Goal: Information Seeking & Learning: Learn about a topic

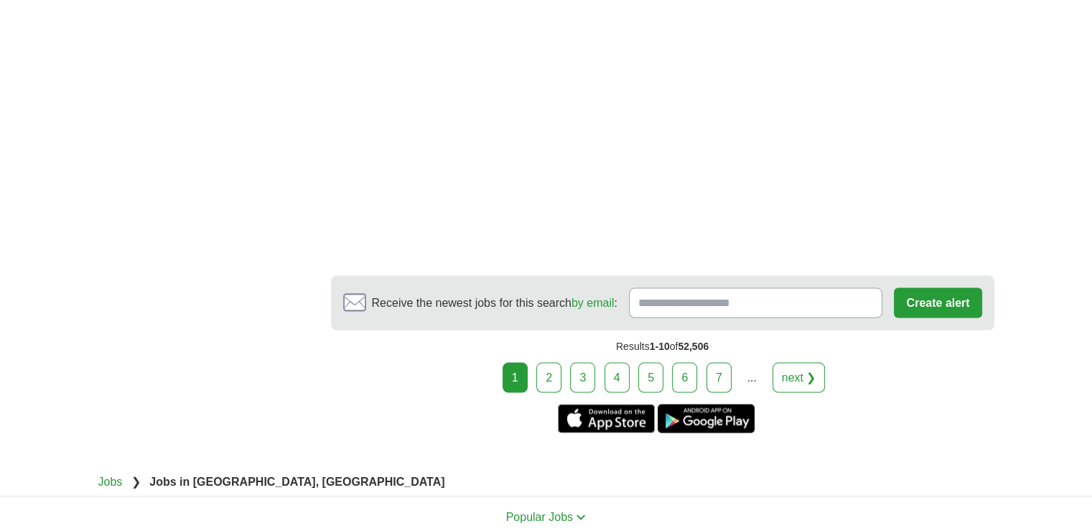
scroll to position [2728, 0]
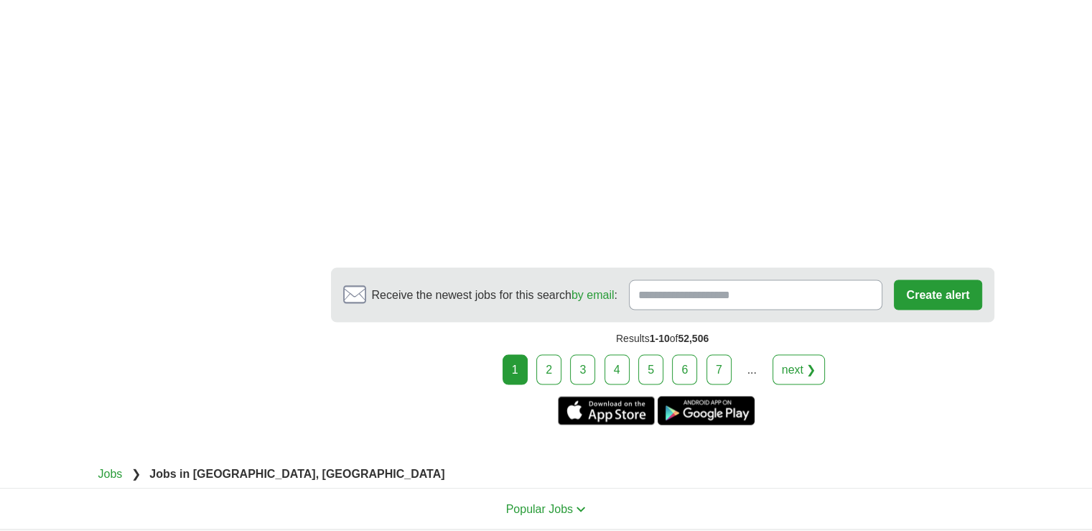
click at [799, 368] on link "next ❯" at bounding box center [799, 369] width 53 height 30
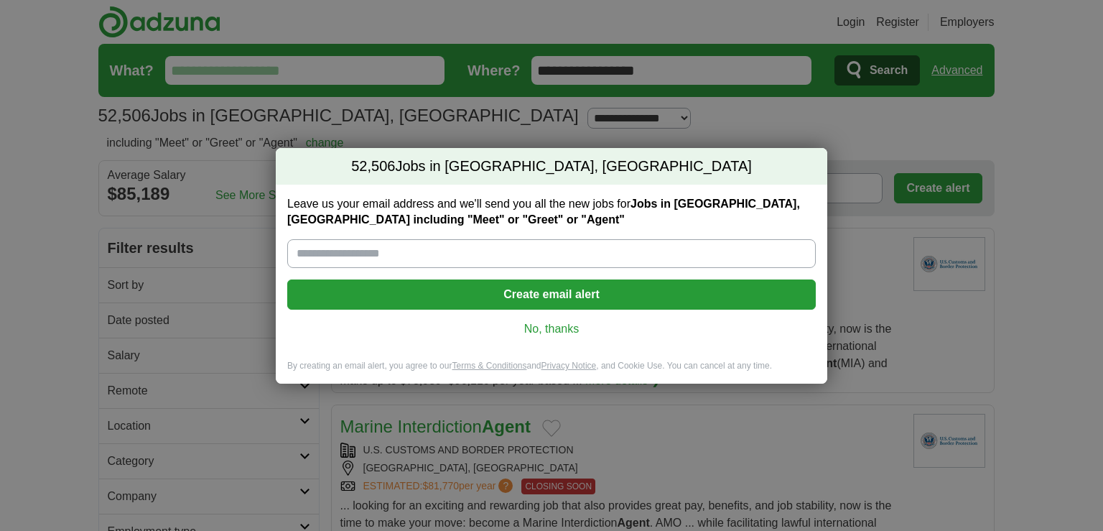
click at [477, 251] on input "Leave us your email address and we'll send you all the new jobs for Jobs in Eas…" at bounding box center [551, 253] width 528 height 29
click at [556, 336] on link "No, thanks" at bounding box center [551, 329] width 505 height 16
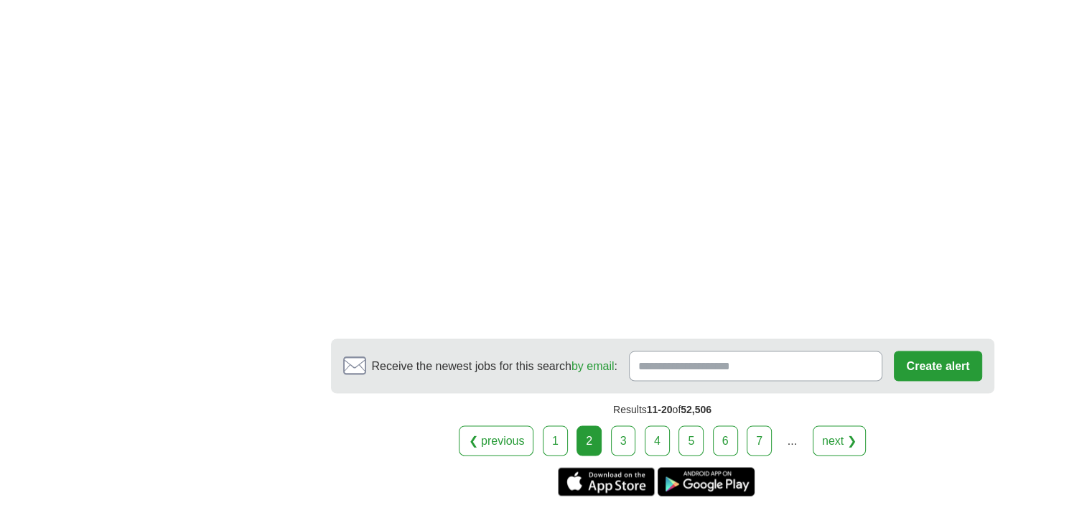
scroll to position [2603, 0]
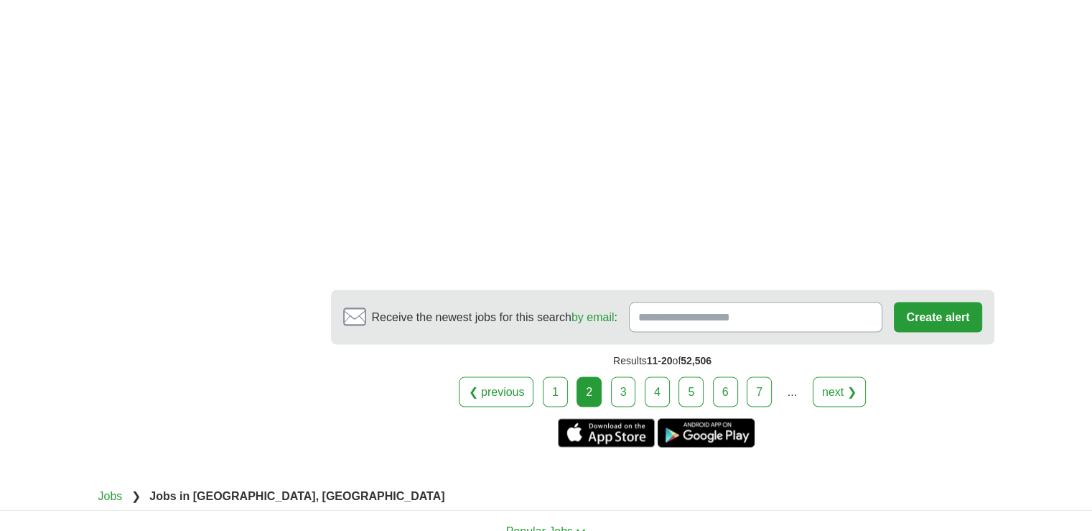
click at [830, 386] on link "next ❯" at bounding box center [839, 391] width 53 height 30
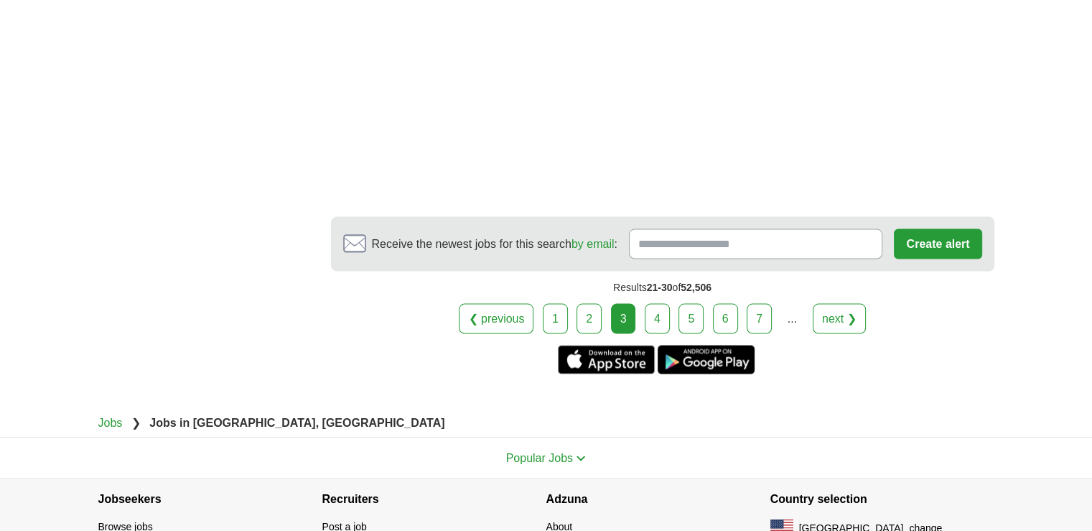
scroll to position [2728, 0]
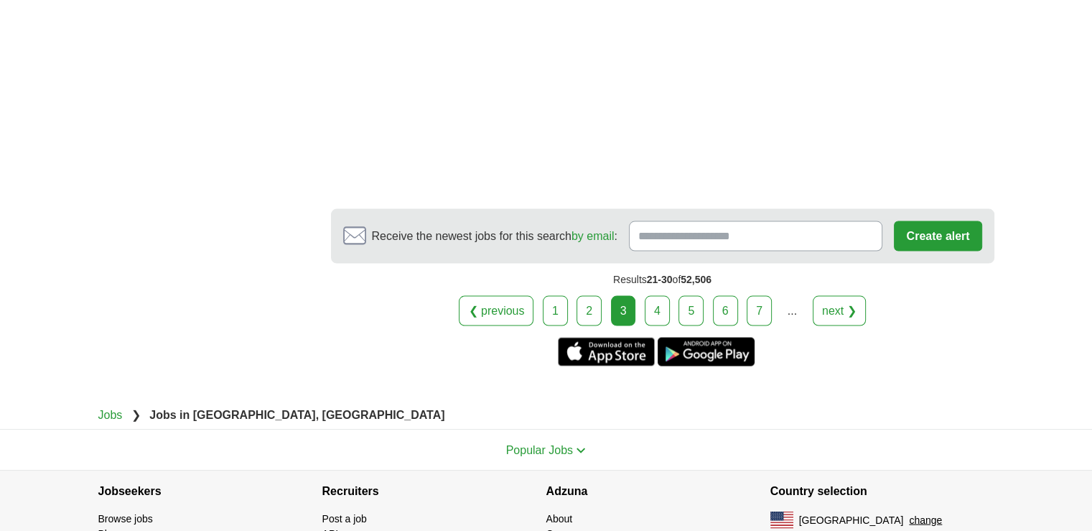
click at [854, 308] on link "next ❯" at bounding box center [839, 310] width 53 height 30
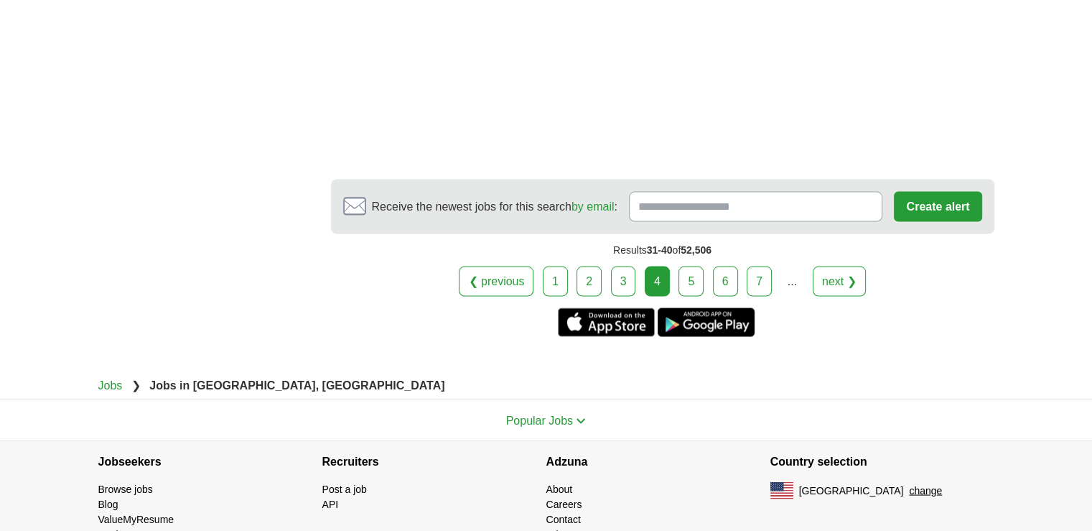
scroll to position [2720, 0]
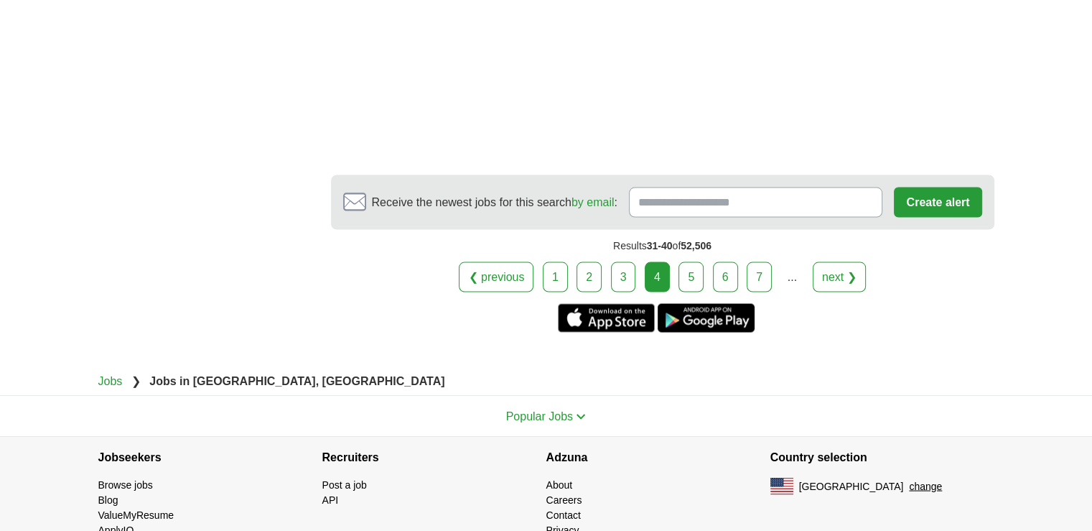
click at [692, 271] on link "5" at bounding box center [691, 276] width 25 height 30
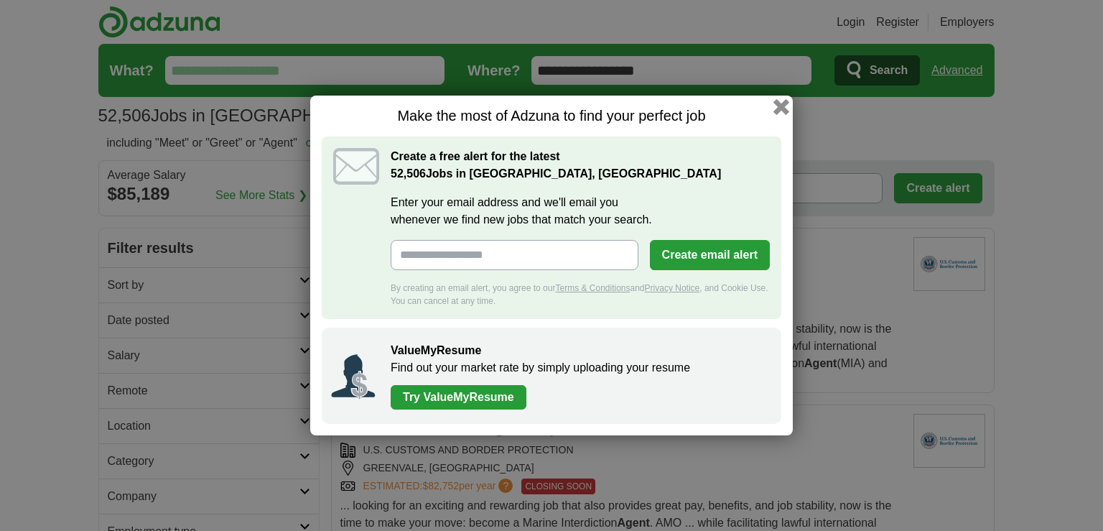
click at [781, 106] on button "button" at bounding box center [781, 107] width 16 height 16
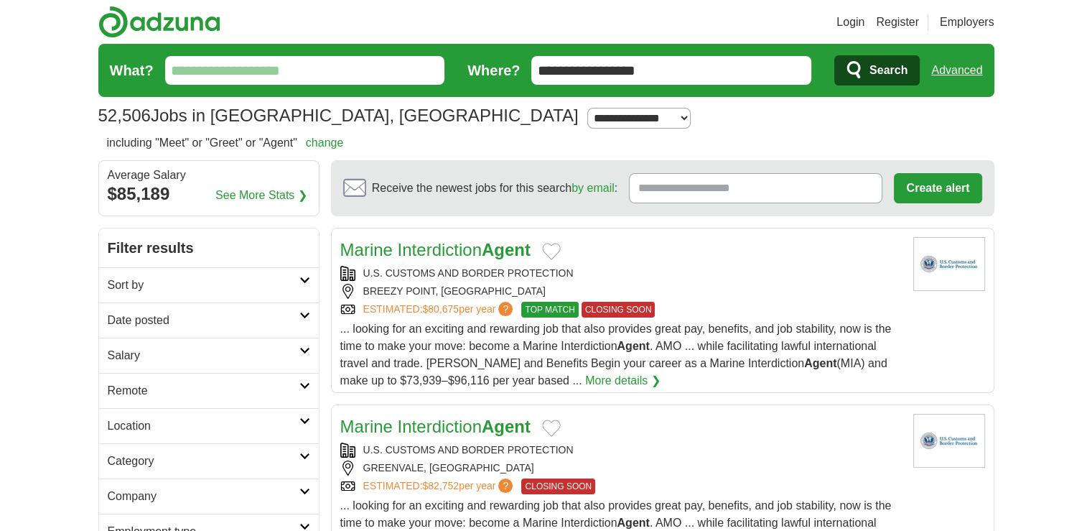
click at [844, 25] on link "Login" at bounding box center [850, 22] width 28 height 17
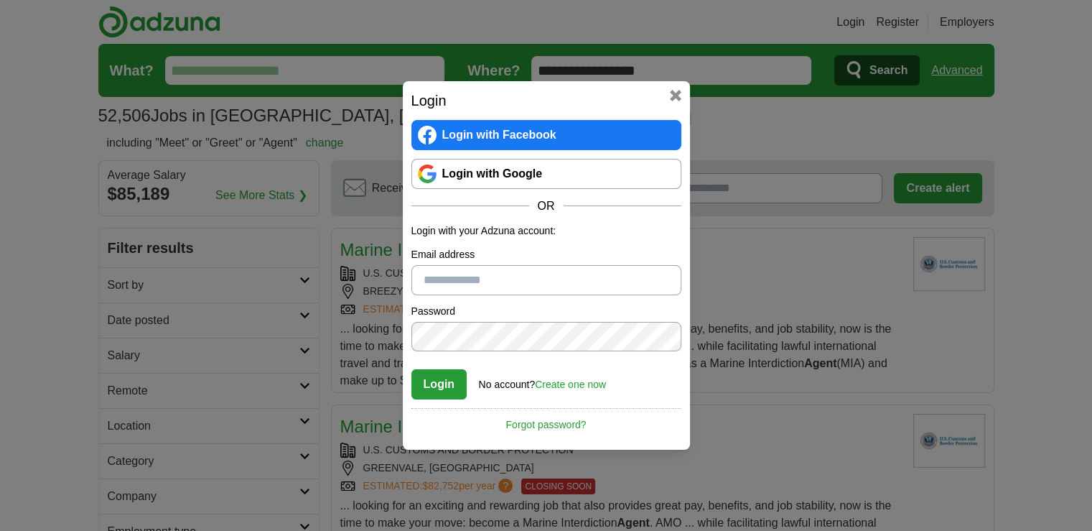
drag, startPoint x: 474, startPoint y: 266, endPoint x: 466, endPoint y: 297, distance: 31.2
click at [466, 297] on form "Login with your Adzuna account: Email address Password Confirm password Login N…" at bounding box center [546, 311] width 270 height 177
type input "**********"
click at [424, 390] on button "Login" at bounding box center [439, 384] width 56 height 30
click at [373, 324] on div "**********" at bounding box center [546, 265] width 1092 height 531
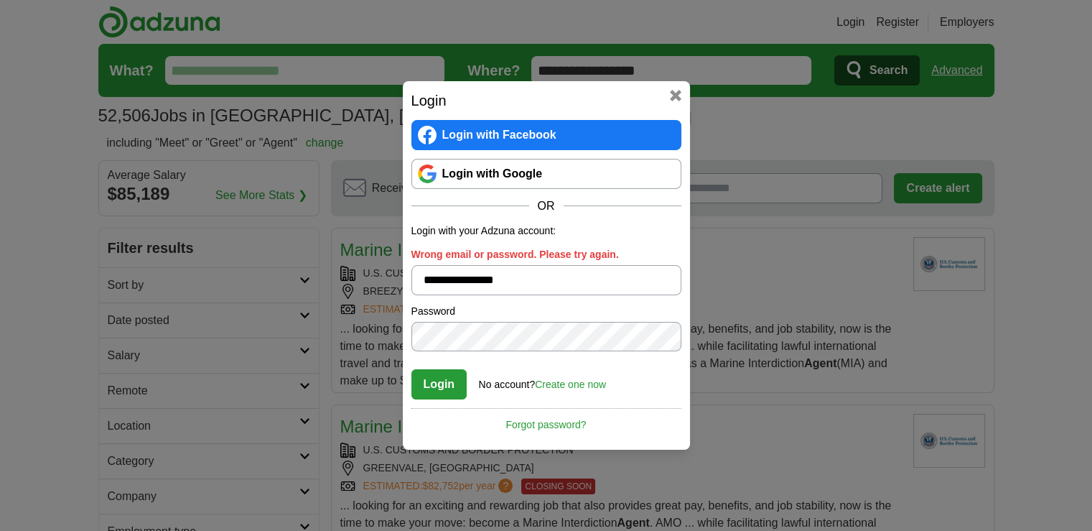
drag, startPoint x: 472, startPoint y: 283, endPoint x: 503, endPoint y: 283, distance: 30.9
click at [503, 283] on input "**********" at bounding box center [546, 280] width 270 height 30
click at [437, 386] on button "Login" at bounding box center [439, 384] width 56 height 30
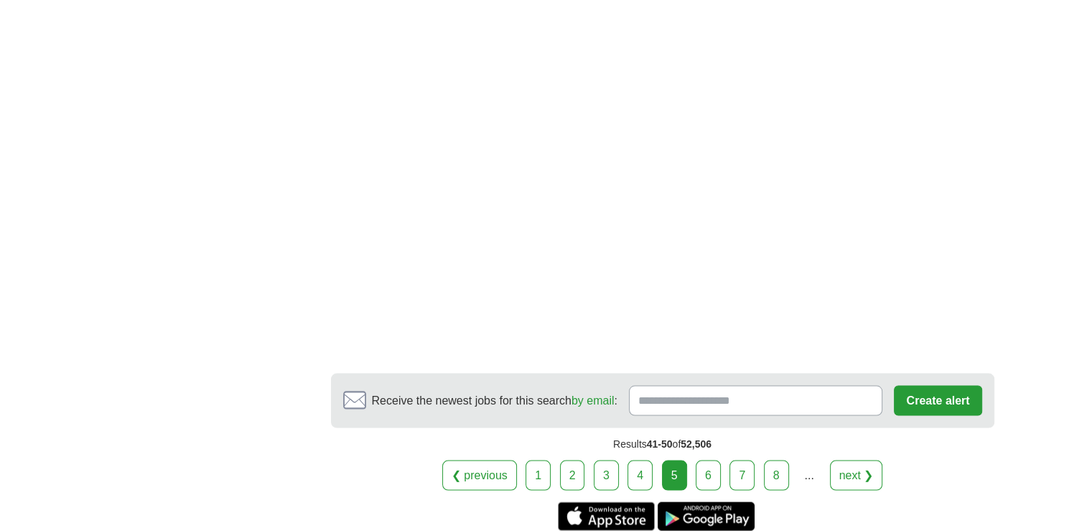
scroll to position [2703, 0]
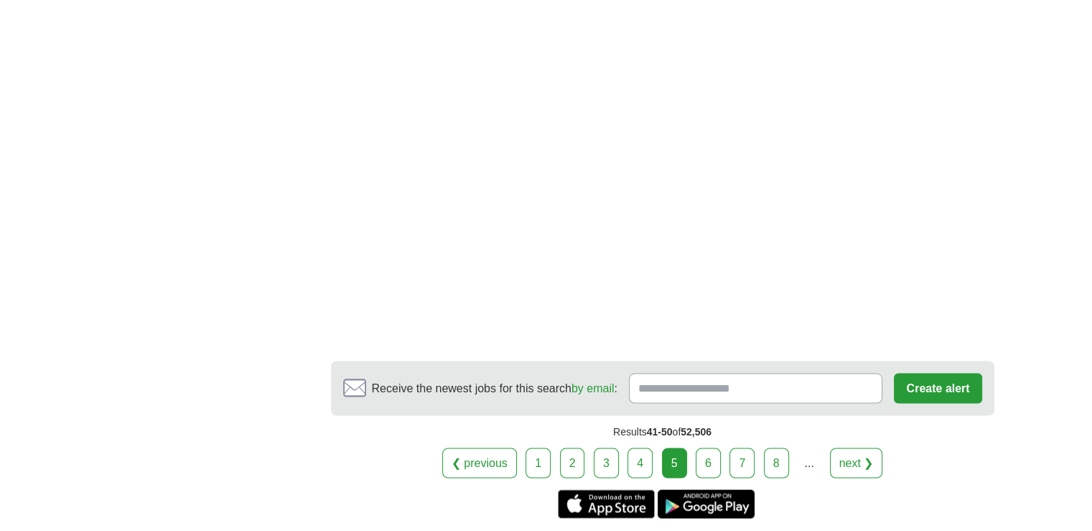
click at [708, 454] on link "6" at bounding box center [708, 462] width 25 height 30
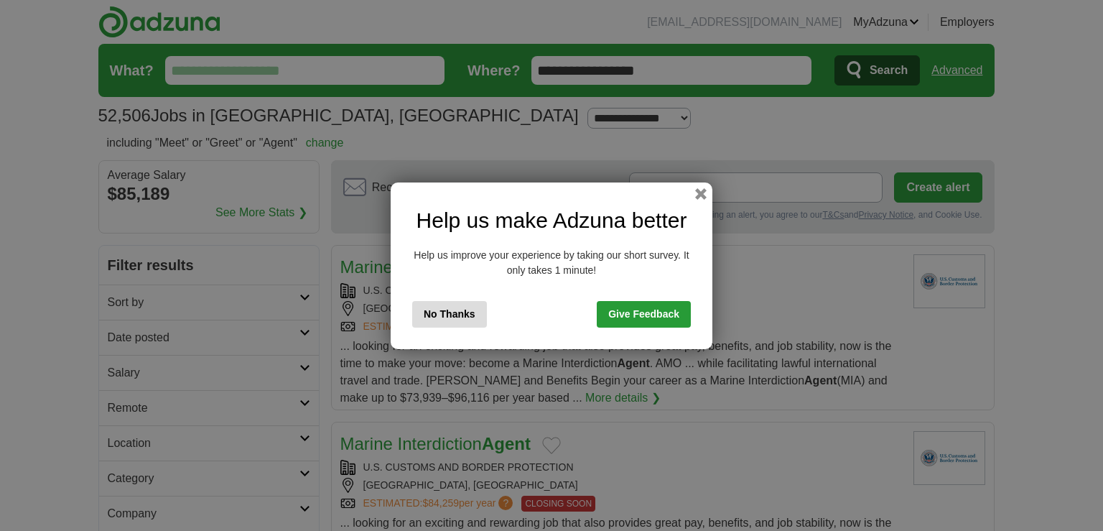
click at [649, 315] on link "Give Feedback" at bounding box center [644, 314] width 94 height 27
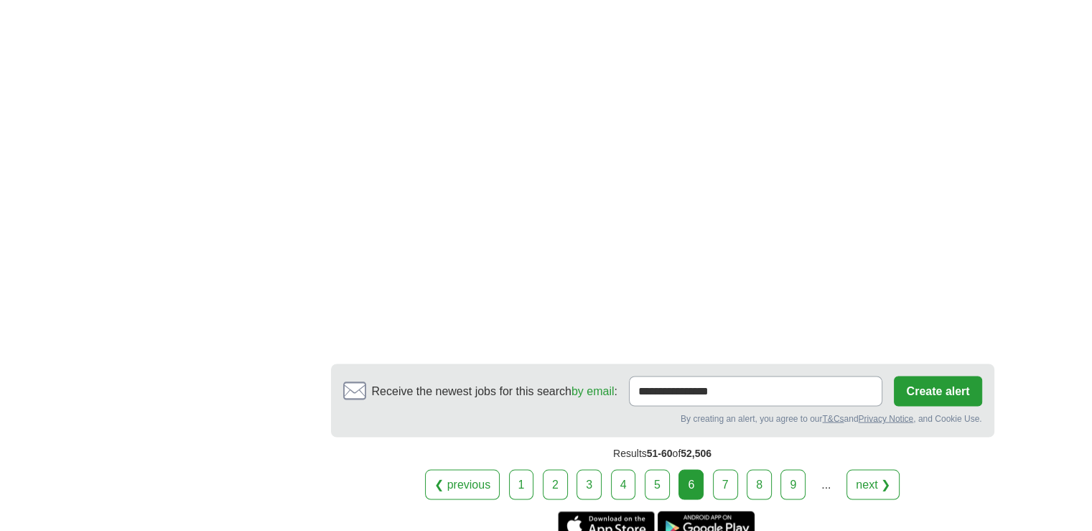
scroll to position [2625, 0]
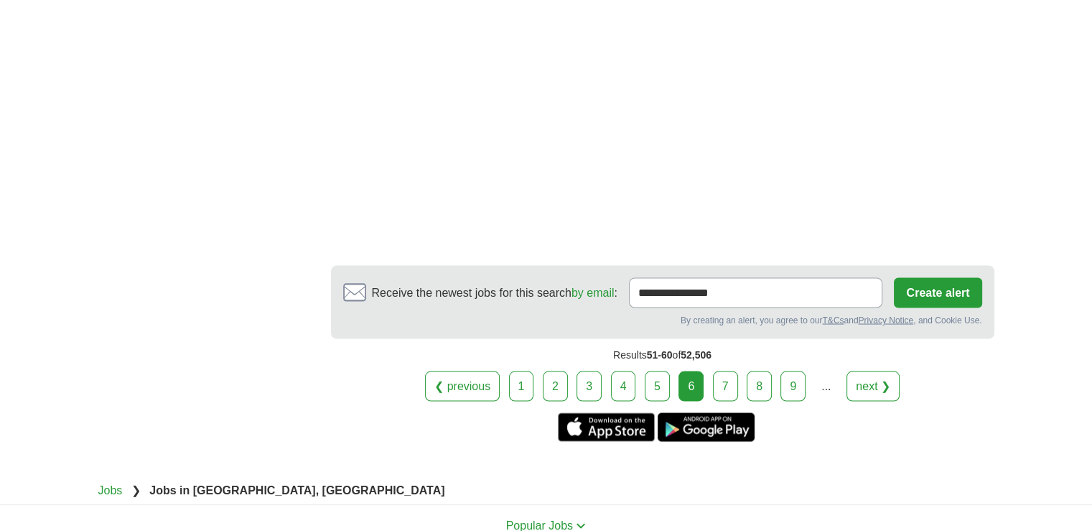
click at [795, 377] on link "9" at bounding box center [792, 385] width 25 height 30
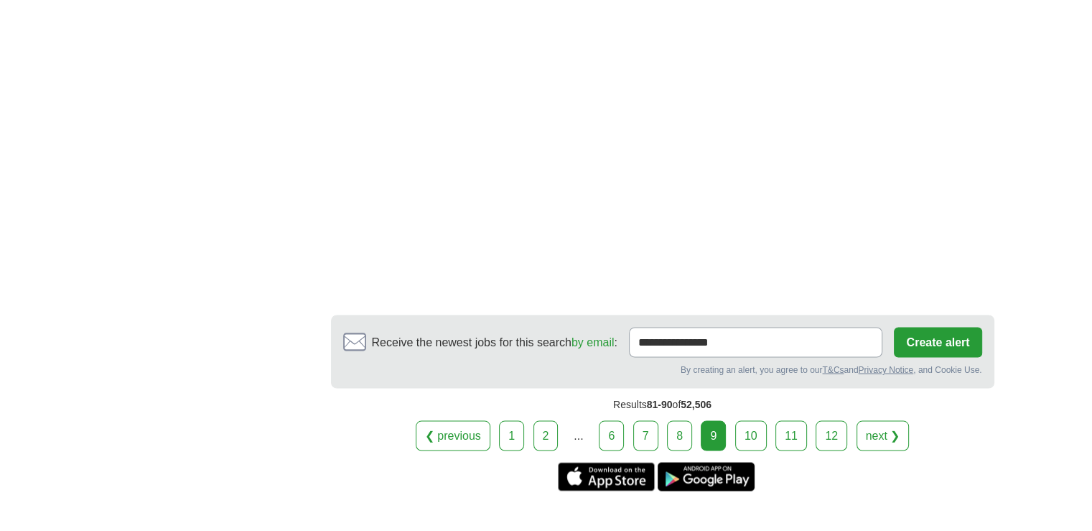
scroll to position [2598, 0]
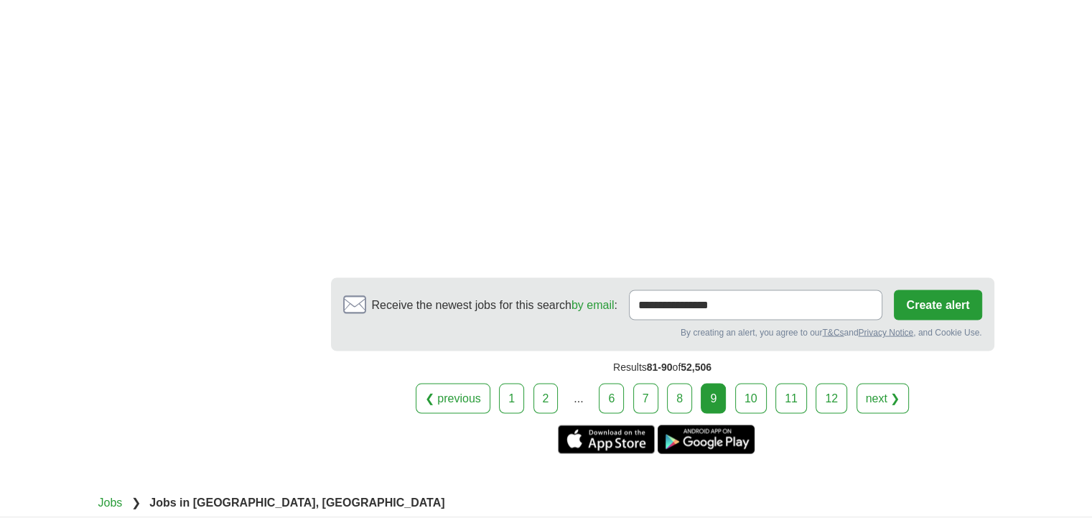
click at [857, 383] on link "next ❯" at bounding box center [883, 398] width 53 height 30
